Goal: Browse casually: Explore the website without a specific task or goal

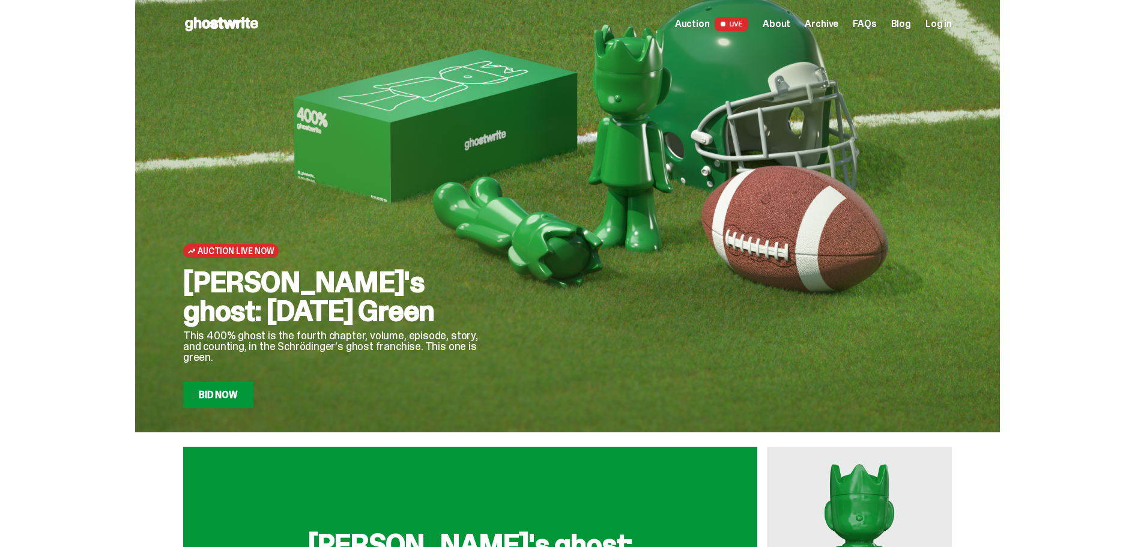
click at [726, 25] on span at bounding box center [723, 23] width 7 height 7
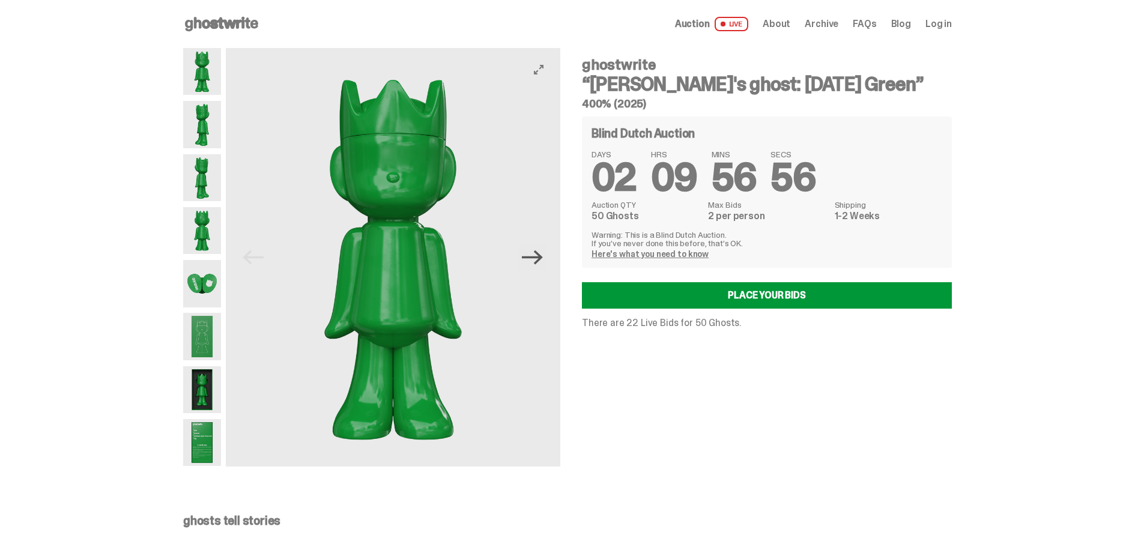
click at [543, 258] on icon "Next" at bounding box center [532, 257] width 21 height 14
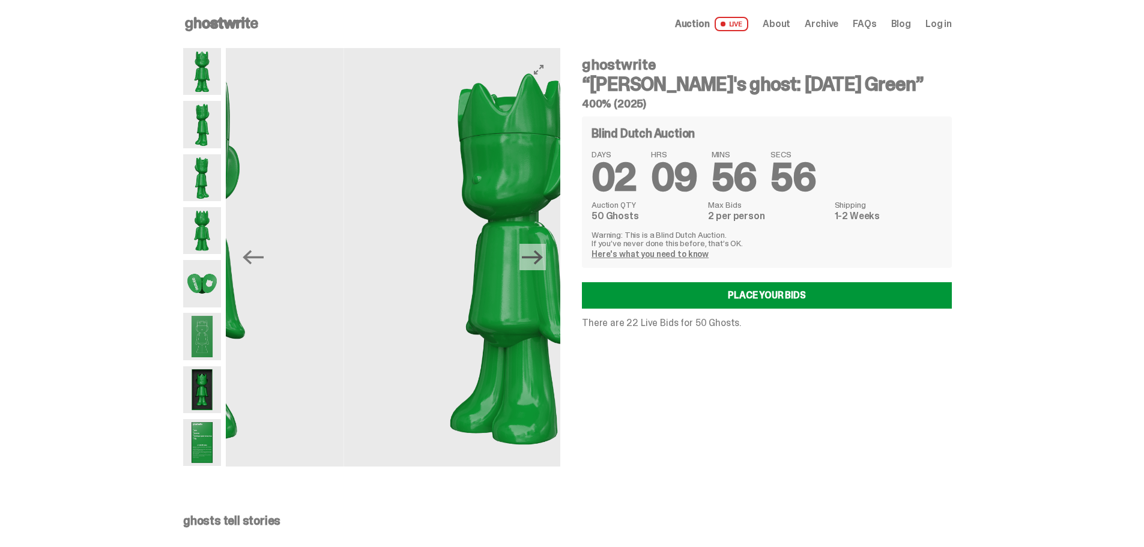
click at [543, 258] on icon "Next" at bounding box center [532, 257] width 21 height 14
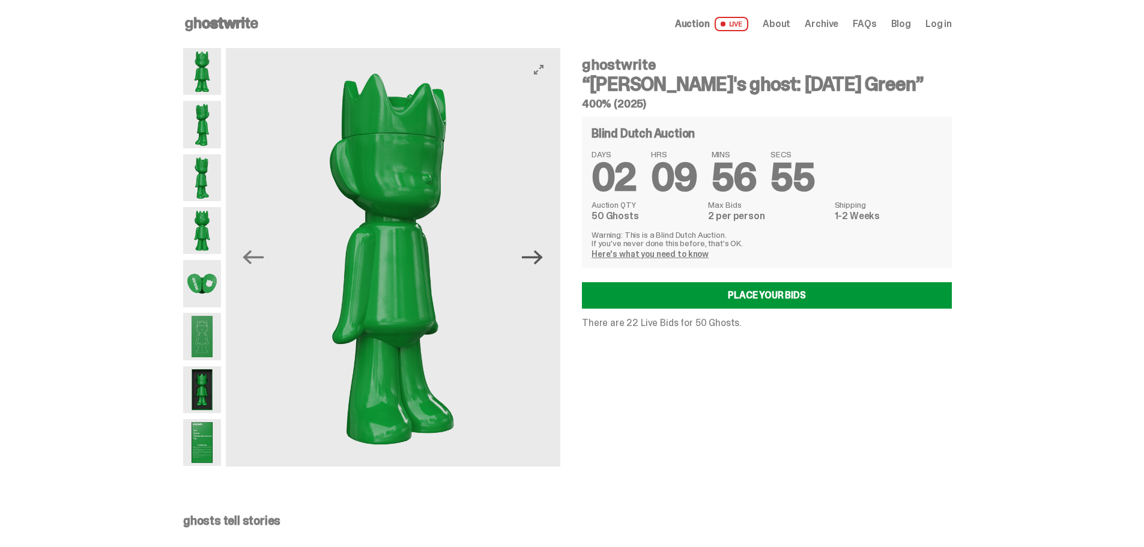
click at [543, 258] on icon "Next" at bounding box center [532, 257] width 21 height 14
